Goal: Information Seeking & Learning: Learn about a topic

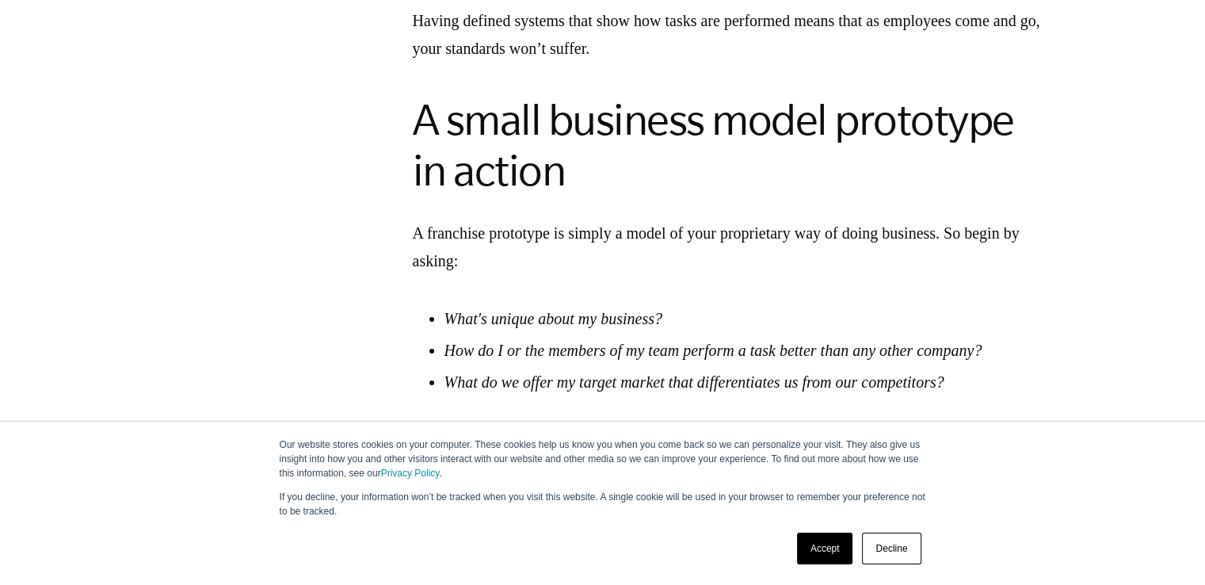
scroll to position [1787, 0]
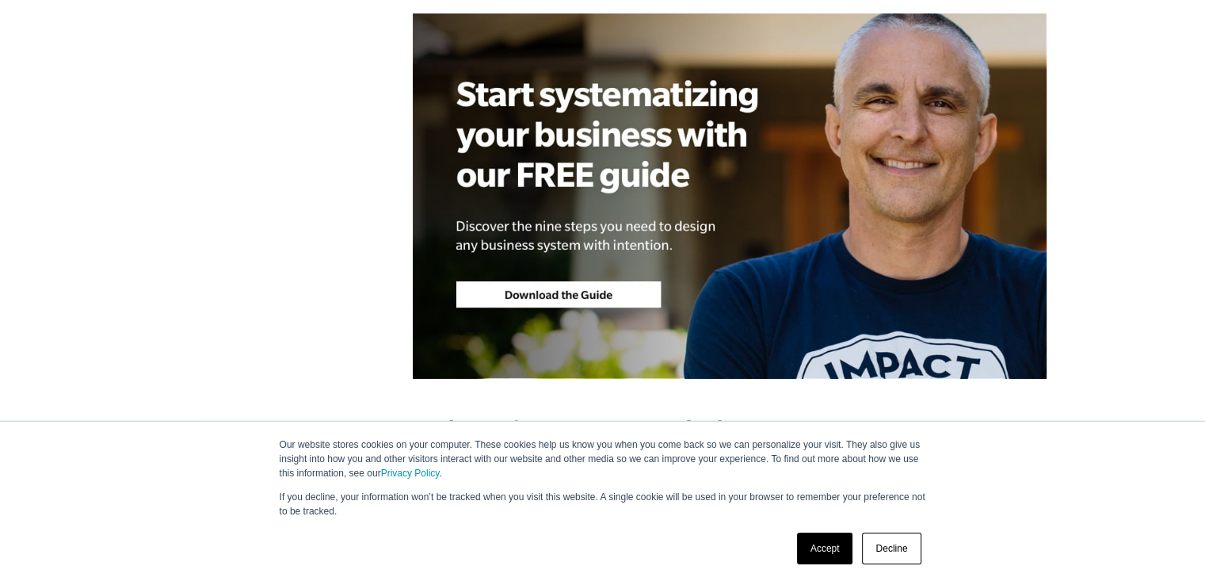
click at [1205, 198] on section "Business owners often come to us for help building a business model prototype—w…" at bounding box center [730, 553] width 952 height 3287
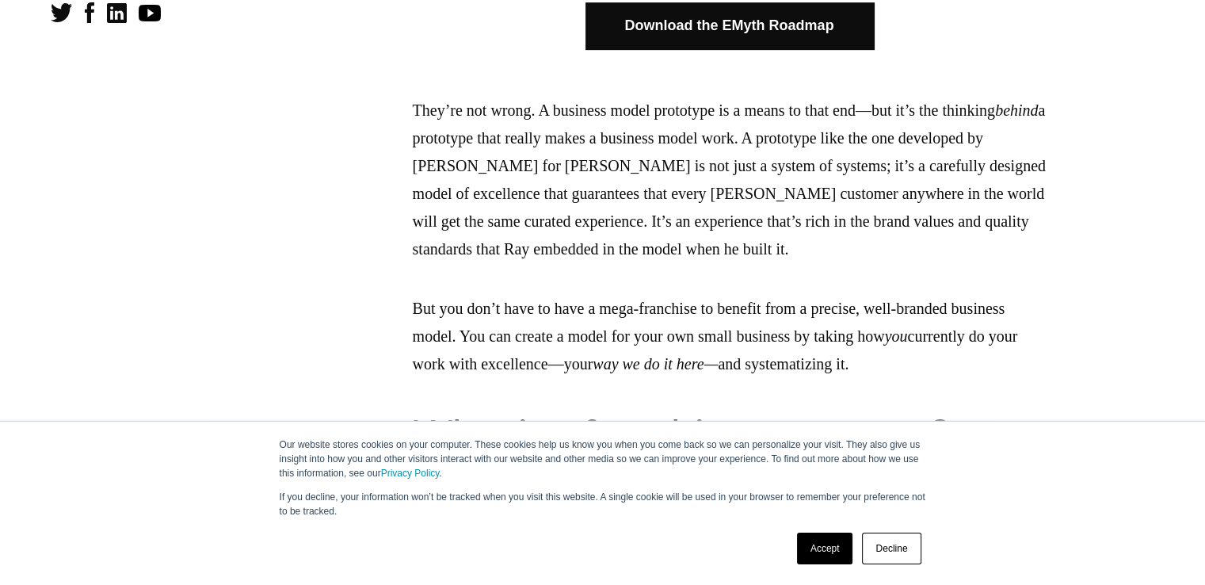
scroll to position [945, 0]
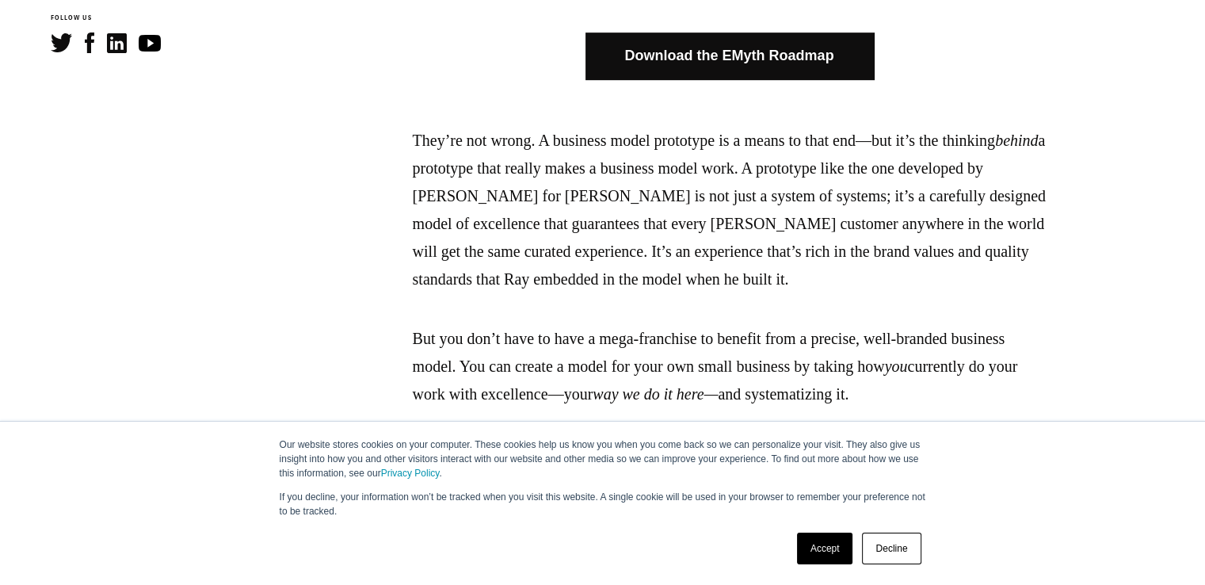
click at [786, 59] on link "Download the EMyth Roadmap" at bounding box center [730, 55] width 288 height 47
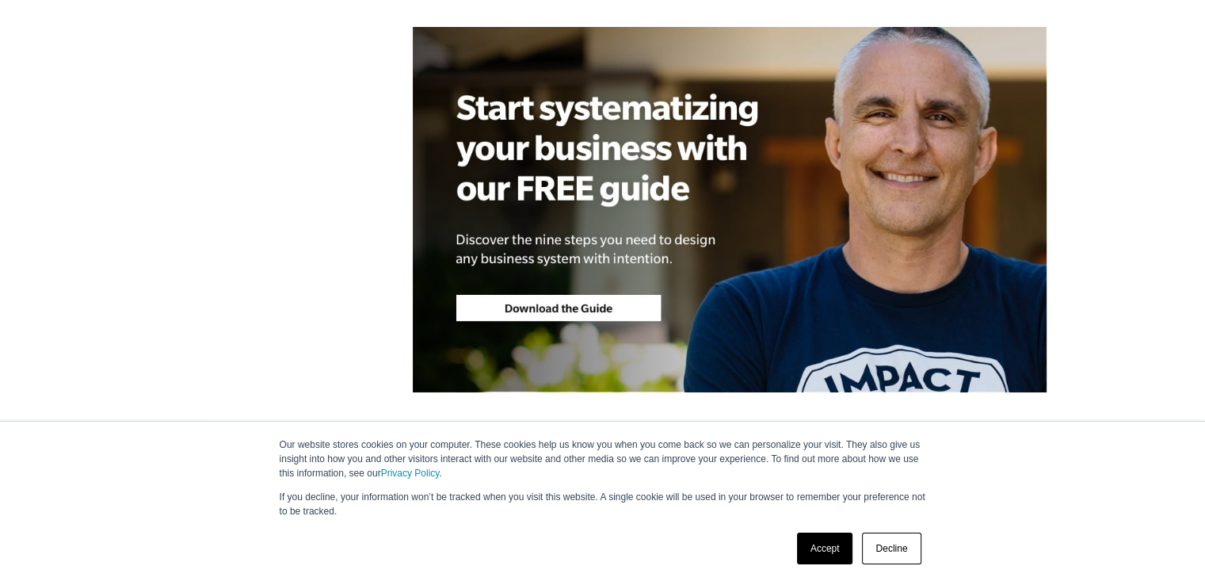
scroll to position [1775, 0]
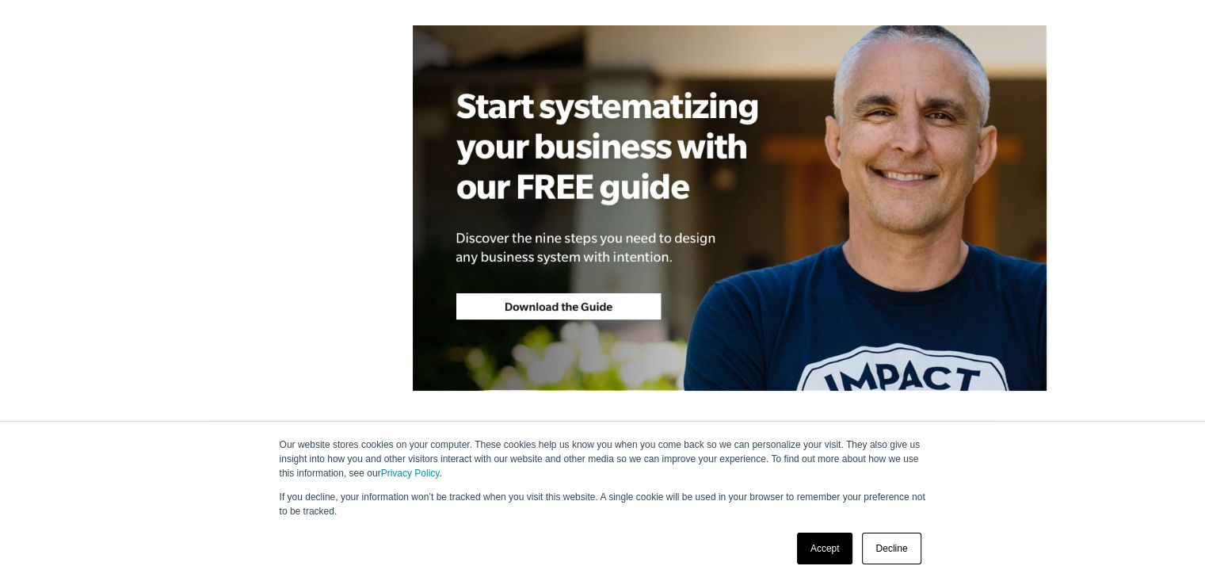
click at [624, 324] on img at bounding box center [730, 207] width 634 height 365
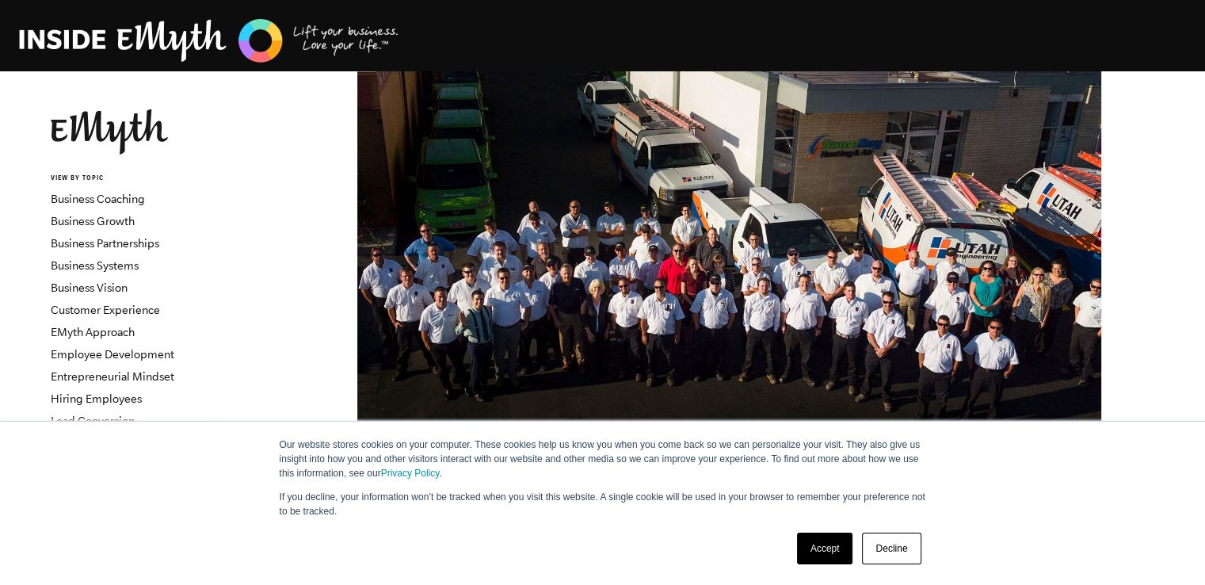
scroll to position [0, 0]
click at [114, 326] on link "EMyth Approach" at bounding box center [93, 332] width 84 height 13
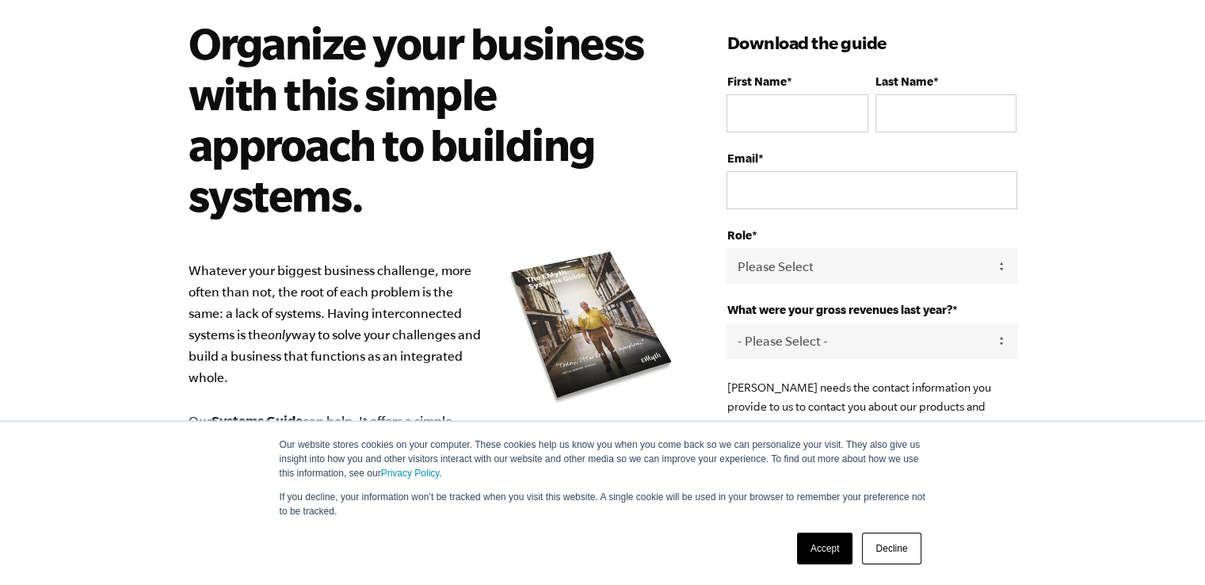
scroll to position [120, 0]
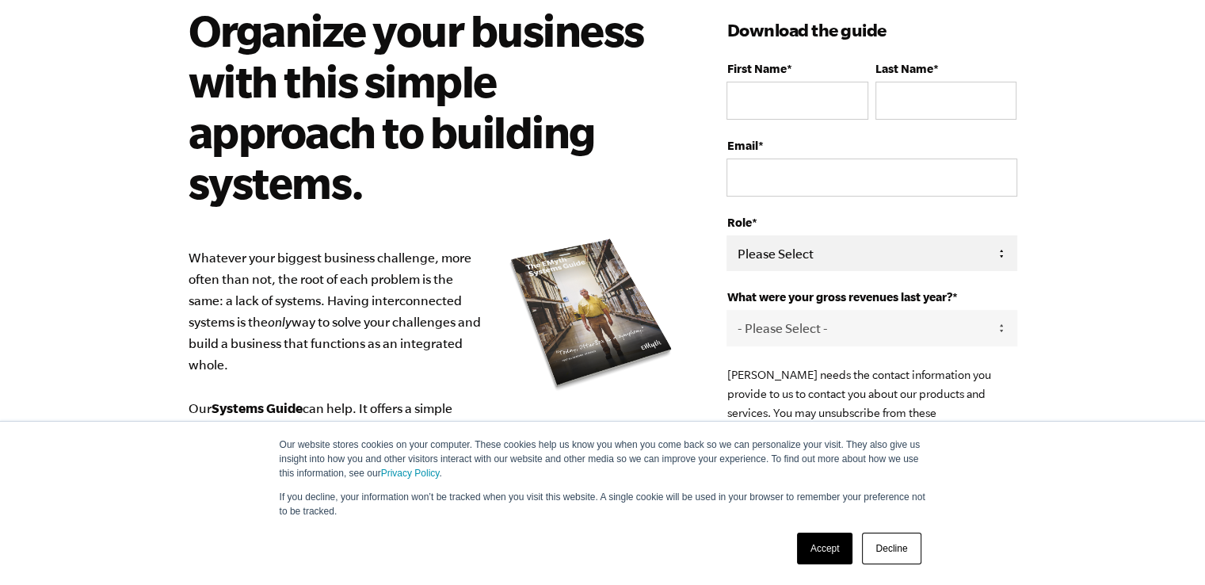
click at [913, 252] on select "Please Select Owner Partner / Co-Owner Executive Employee / Other" at bounding box center [872, 253] width 290 height 36
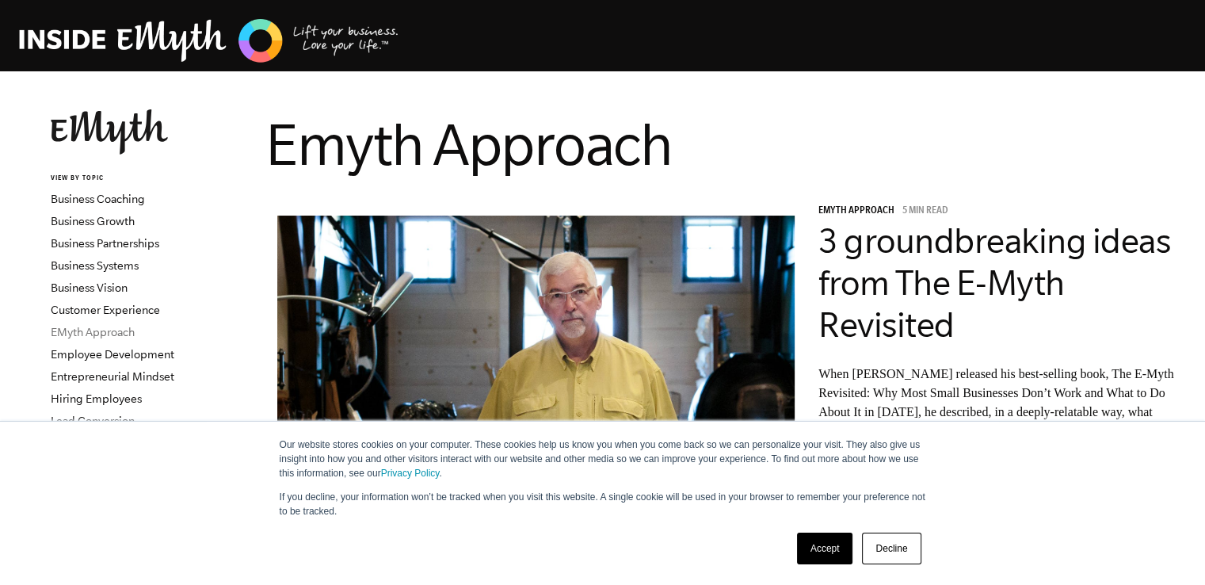
click at [116, 332] on link "EMyth Approach" at bounding box center [93, 332] width 84 height 13
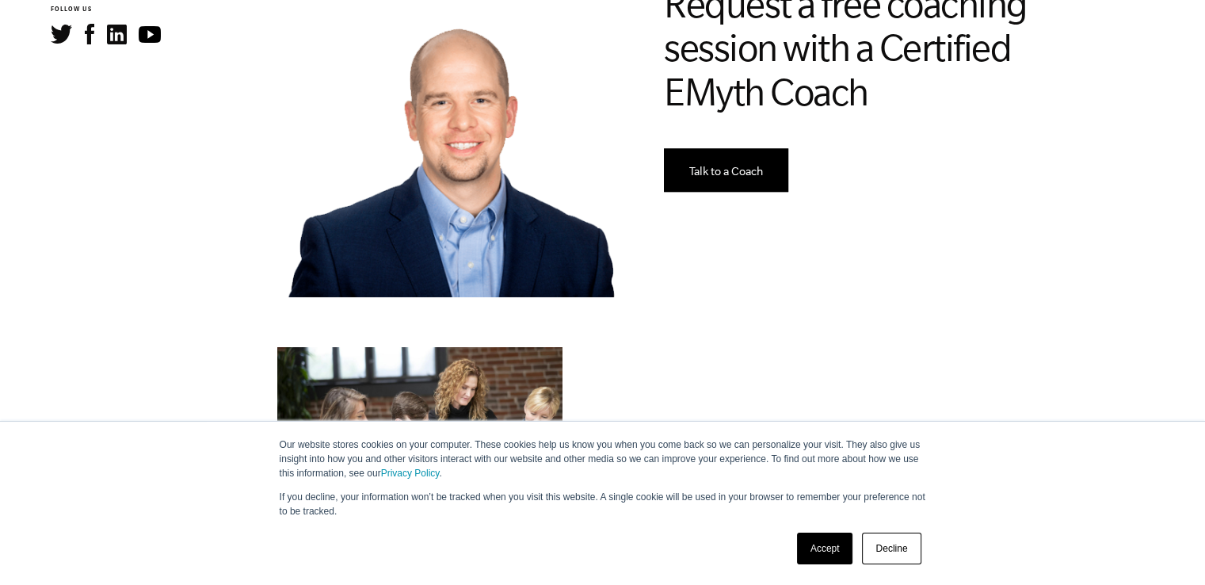
scroll to position [962, 0]
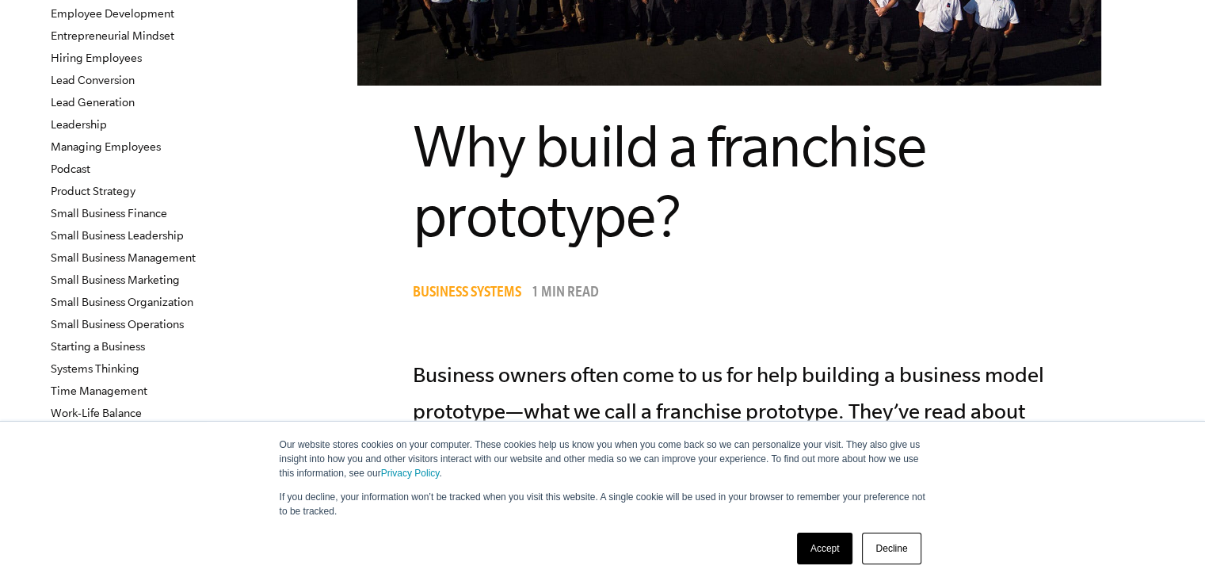
scroll to position [339, 0]
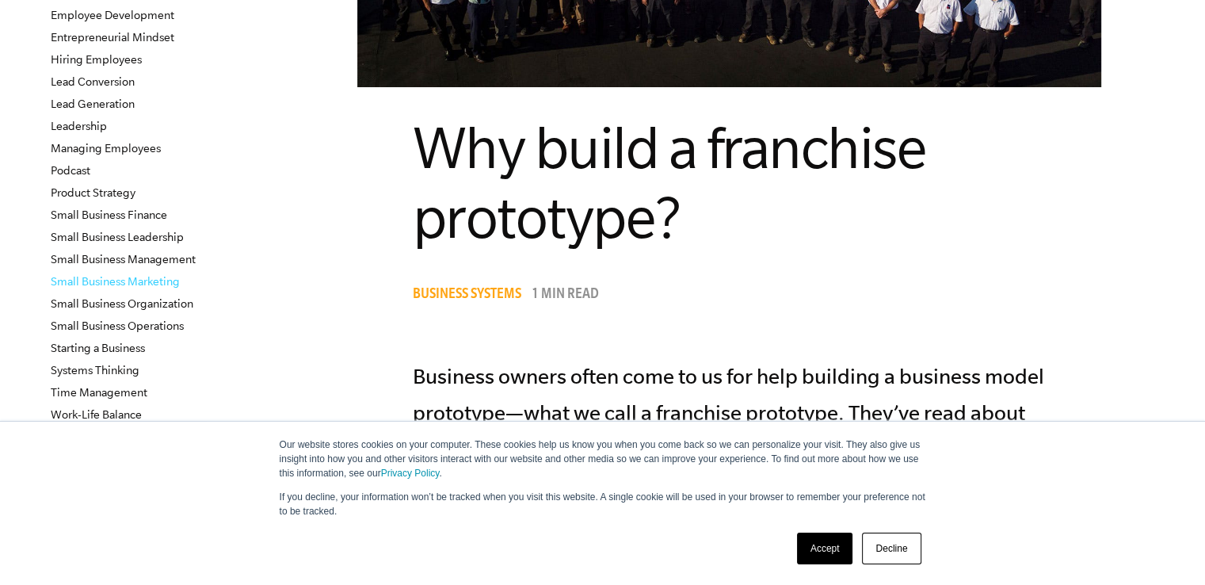
click at [147, 286] on link "Small Business Marketing" at bounding box center [115, 281] width 129 height 13
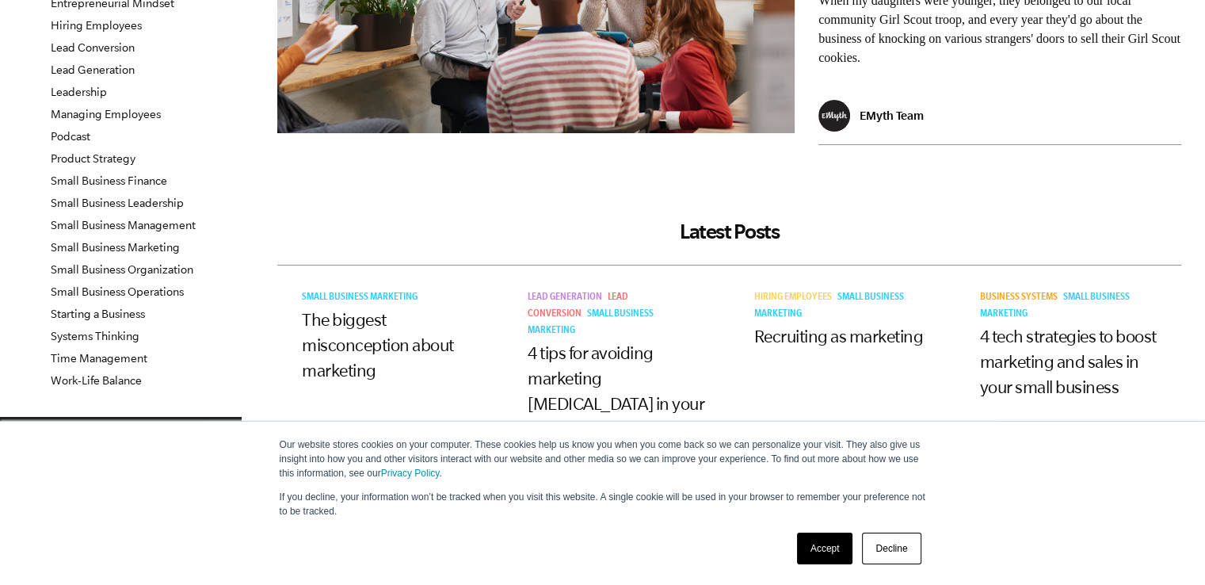
scroll to position [374, 0]
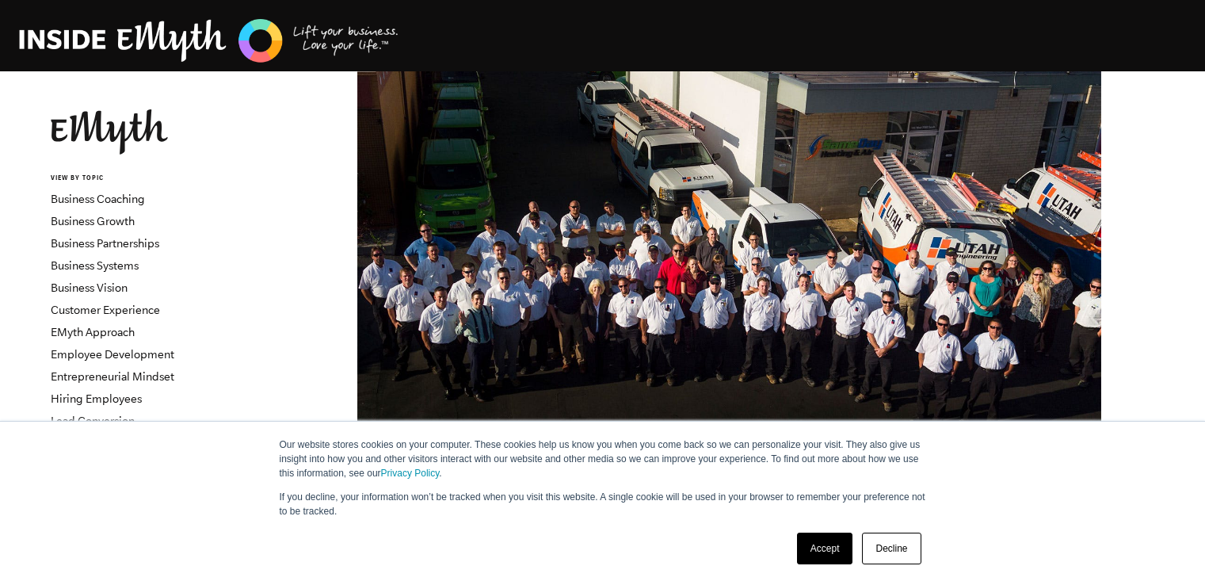
scroll to position [339, 0]
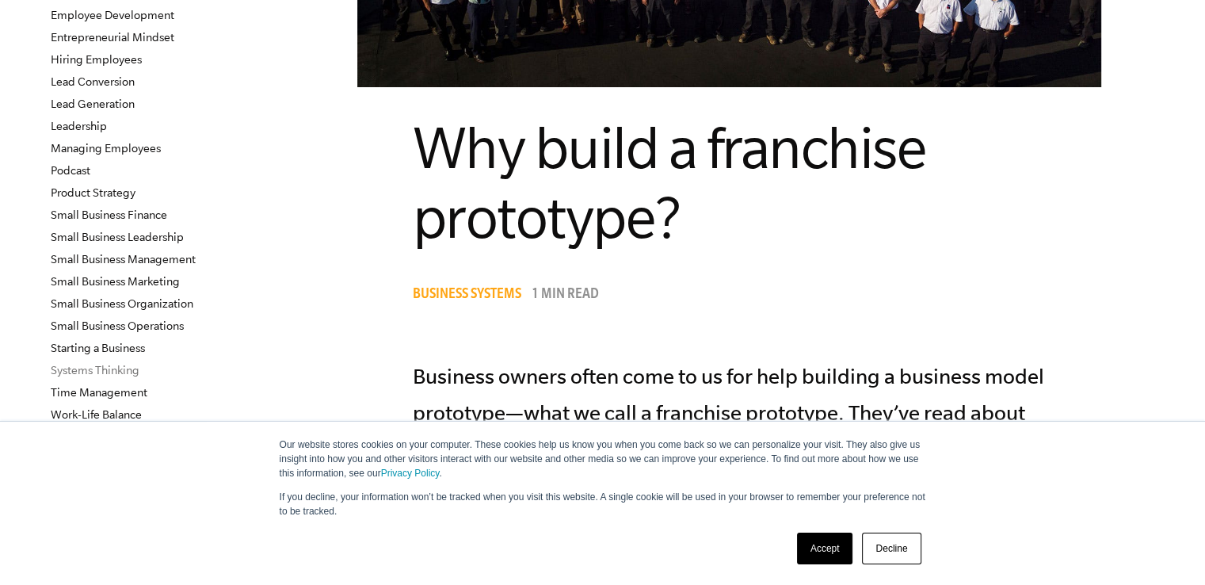
click at [126, 365] on link "Systems Thinking" at bounding box center [95, 370] width 89 height 13
